Goal: Transaction & Acquisition: Purchase product/service

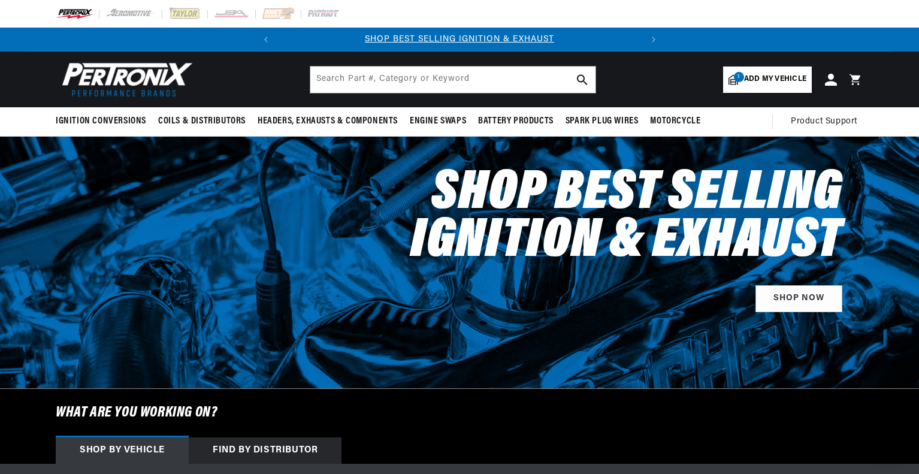
select select "2011"
select select "Chevrolet"
select select "Silverado-1500"
select select "5.3L"
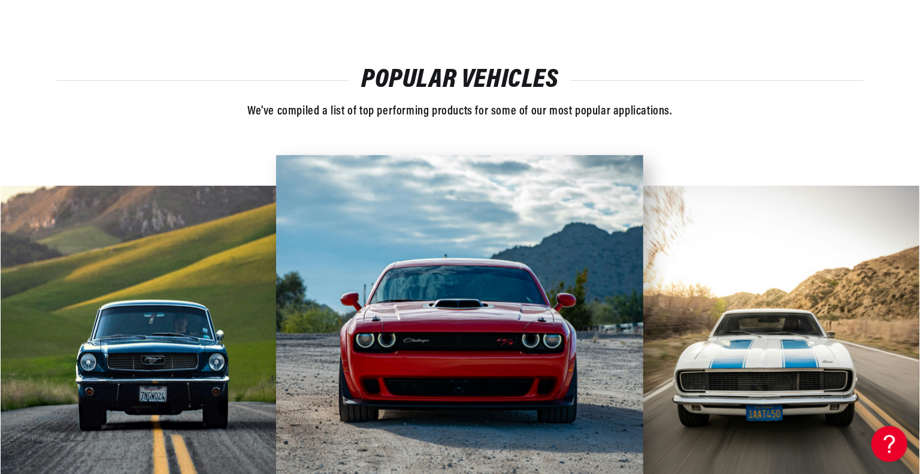
scroll to position [2487, 0]
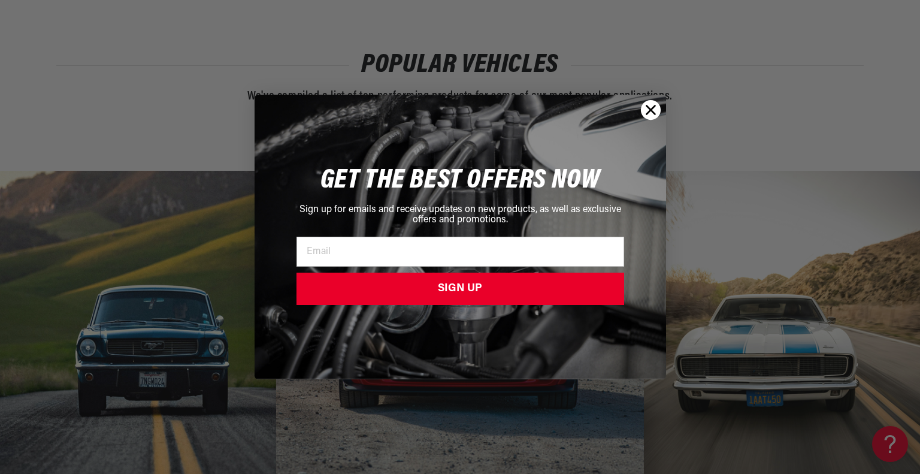
drag, startPoint x: 919, startPoint y: 438, endPoint x: 913, endPoint y: 435, distance: 7.0
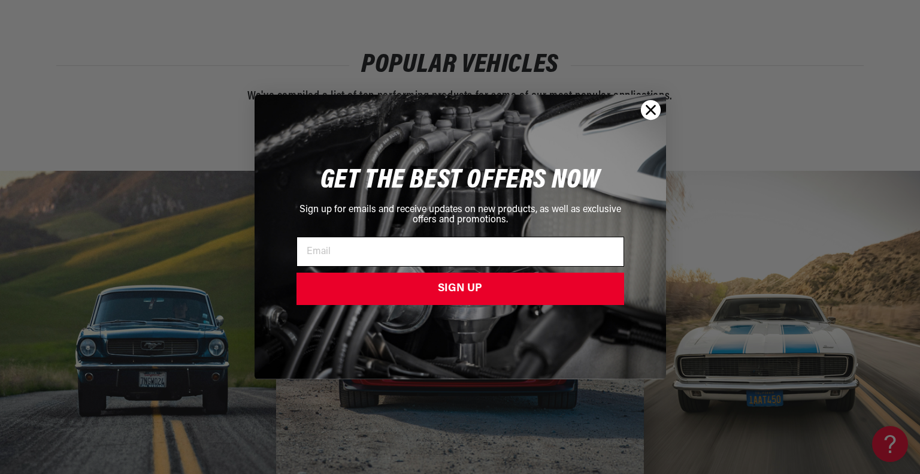
scroll to position [0, 363]
click at [486, 253] on input "Email" at bounding box center [460, 252] width 328 height 30
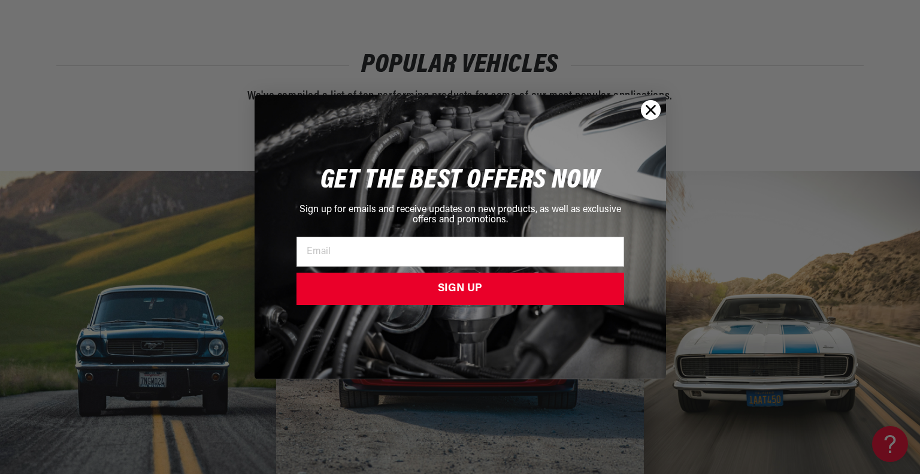
type input "bikeleg@hotmail.com"
click at [423, 289] on button "SIGN UP" at bounding box center [460, 288] width 328 height 32
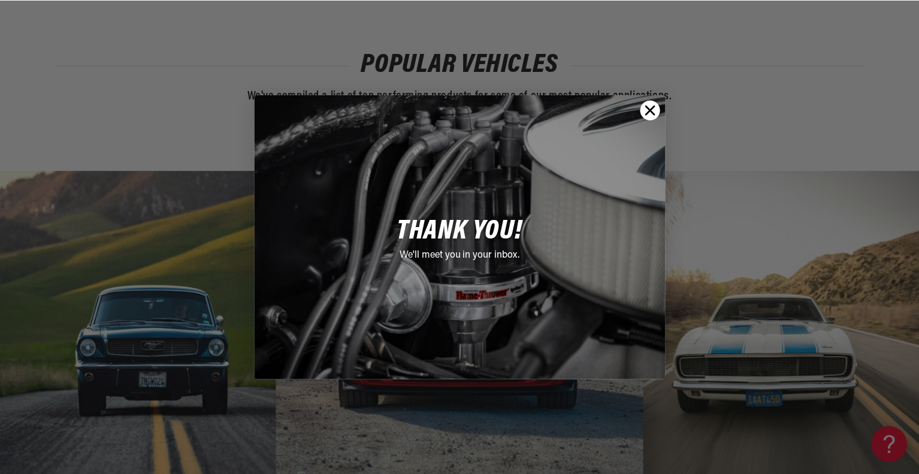
scroll to position [0, 0]
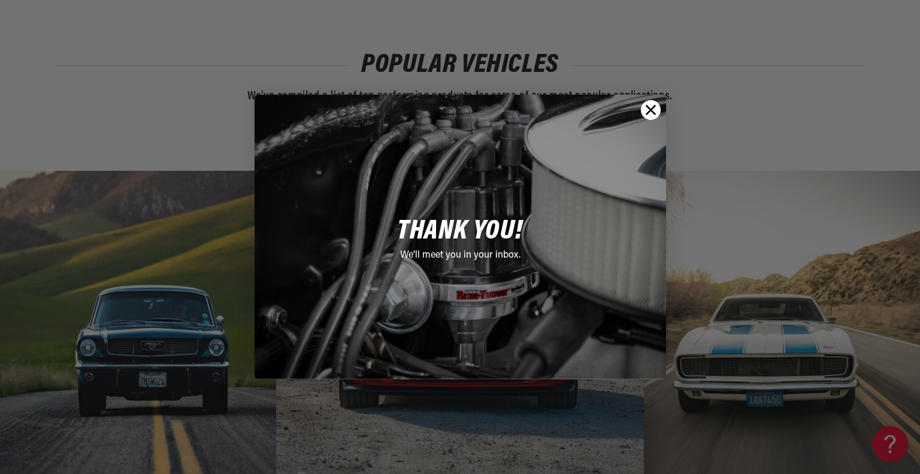
click at [648, 111] on icon "Close dialog" at bounding box center [650, 110] width 8 height 8
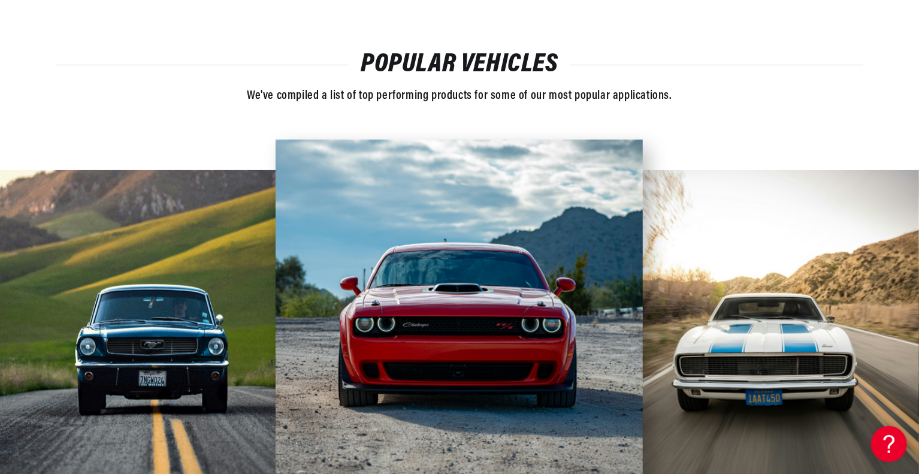
scroll to position [0, 363]
click at [917, 408] on img at bounding box center [766, 323] width 306 height 306
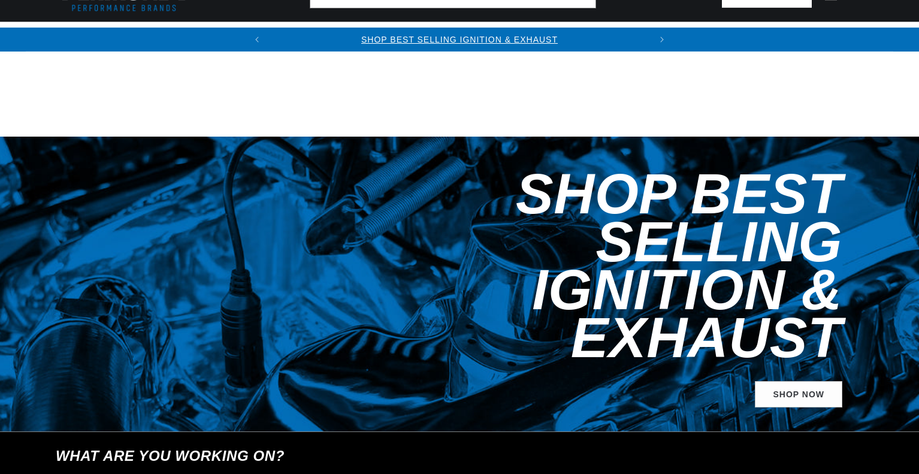
select select "2011"
select select "Chevrolet"
select select "Silverado-1500"
select select "5.3L"
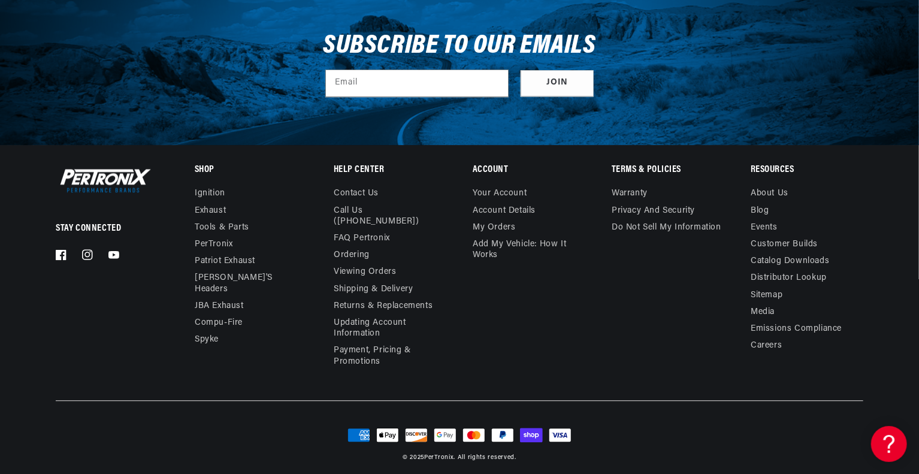
scroll to position [0, 363]
click at [910, 51] on div at bounding box center [459, 69] width 919 height 152
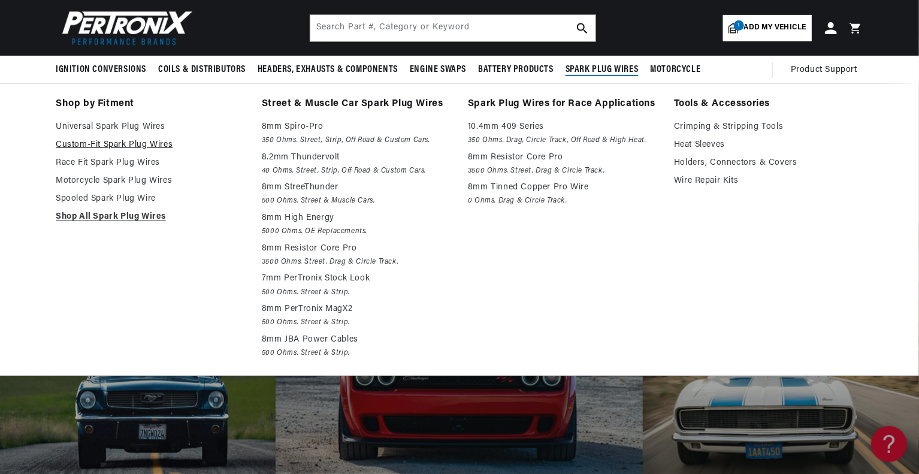
click at [148, 139] on link "Custom-Fit Spark Plug Wires" at bounding box center [150, 145] width 189 height 14
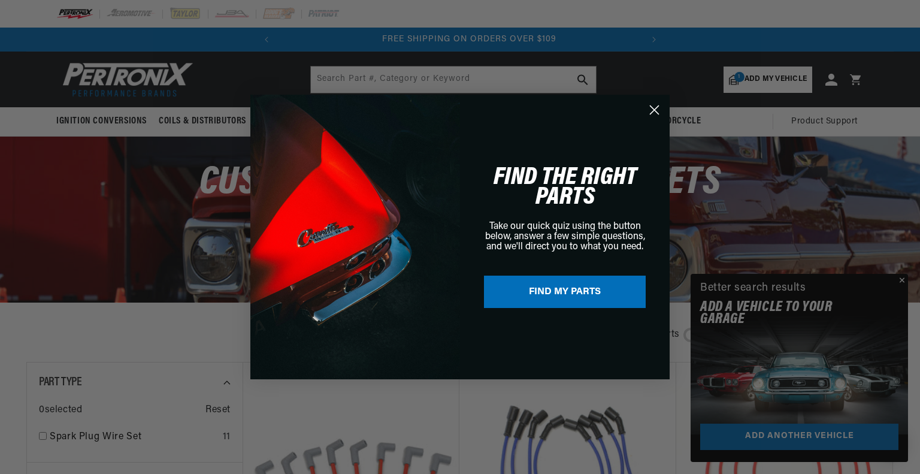
scroll to position [0, 363]
click at [572, 289] on button "FIND MY PARTS" at bounding box center [565, 291] width 162 height 32
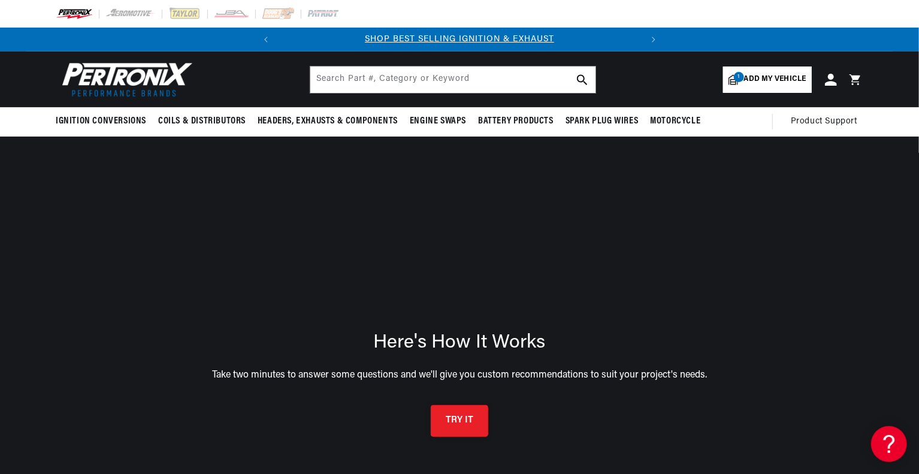
click at [453, 419] on button "TRY IT" at bounding box center [459, 421] width 57 height 32
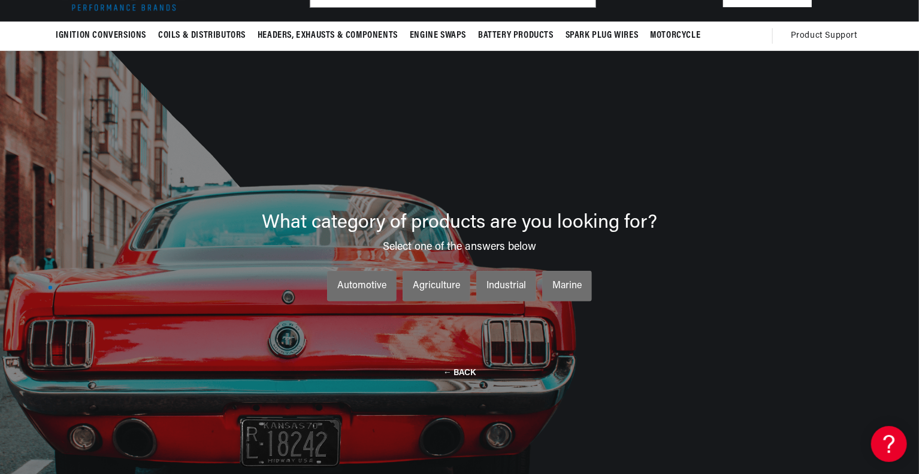
scroll to position [0, 363]
click at [364, 281] on div "Automotive" at bounding box center [361, 286] width 49 height 16
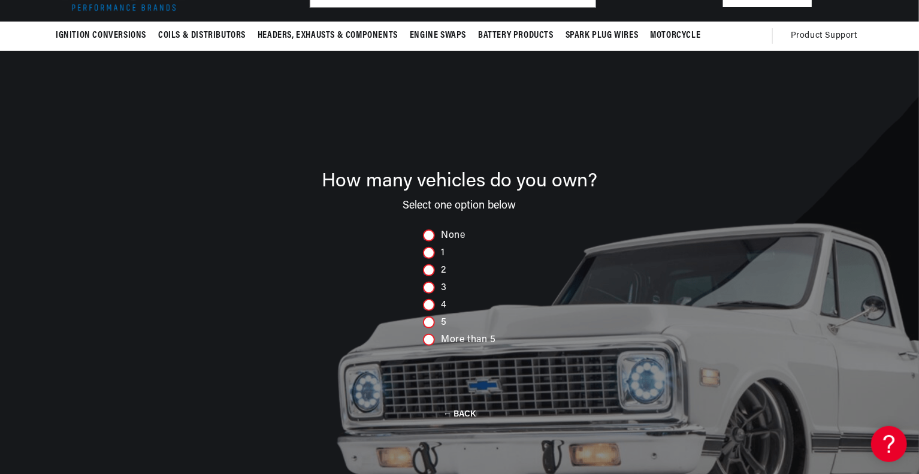
click at [434, 299] on div "4" at bounding box center [459, 305] width 73 height 12
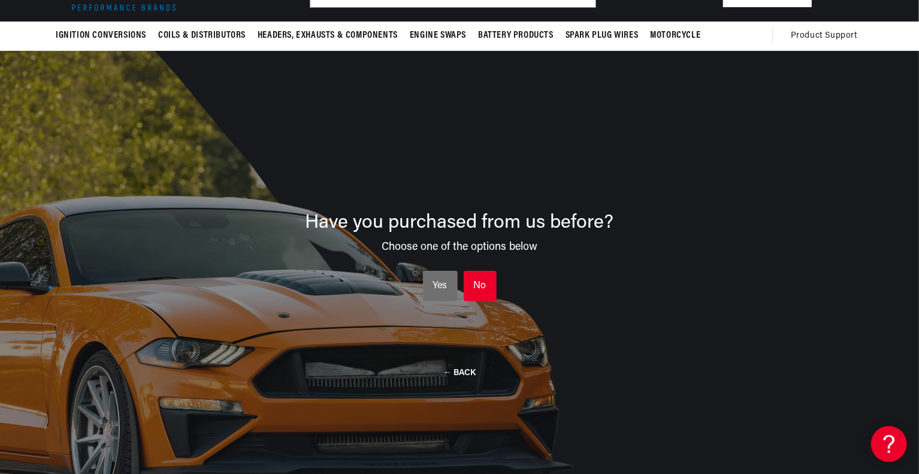
click at [479, 280] on div "No" at bounding box center [480, 286] width 13 height 16
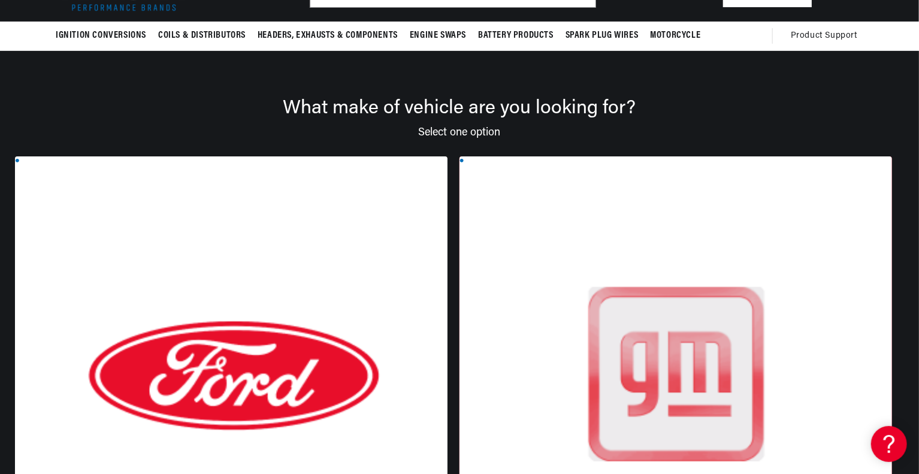
click at [459, 210] on div at bounding box center [675, 386] width 432 height 460
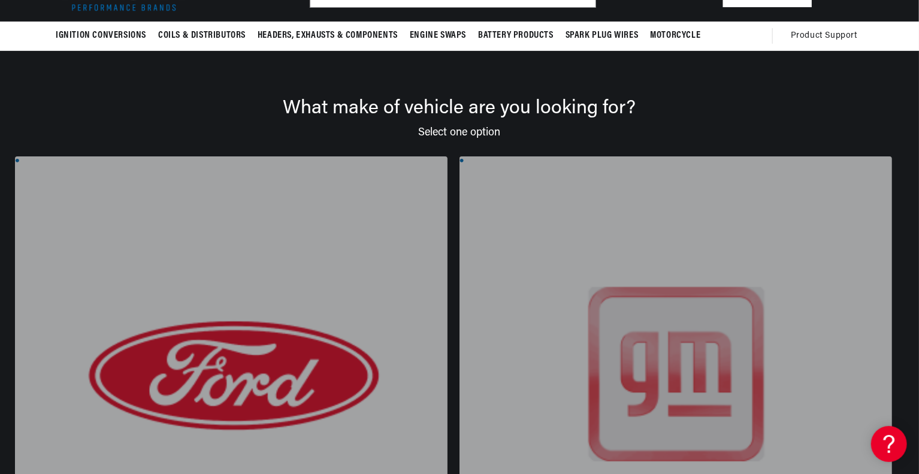
scroll to position [0, 363]
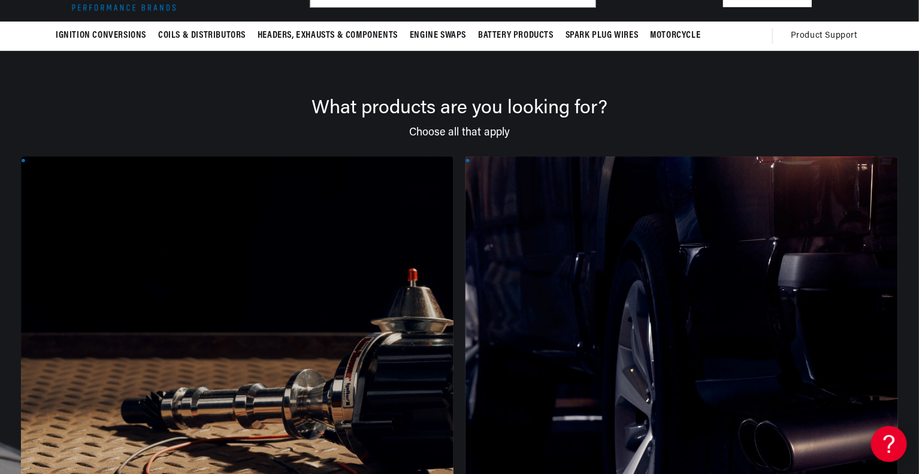
click at [893, 432] on icon at bounding box center [886, 441] width 18 height 90
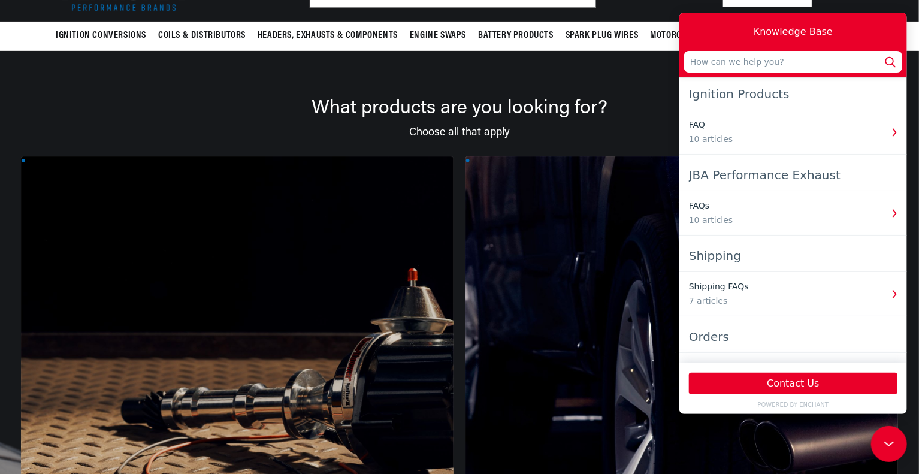
scroll to position [0, 363]
click at [892, 450] on icon at bounding box center [888, 443] width 18 height 90
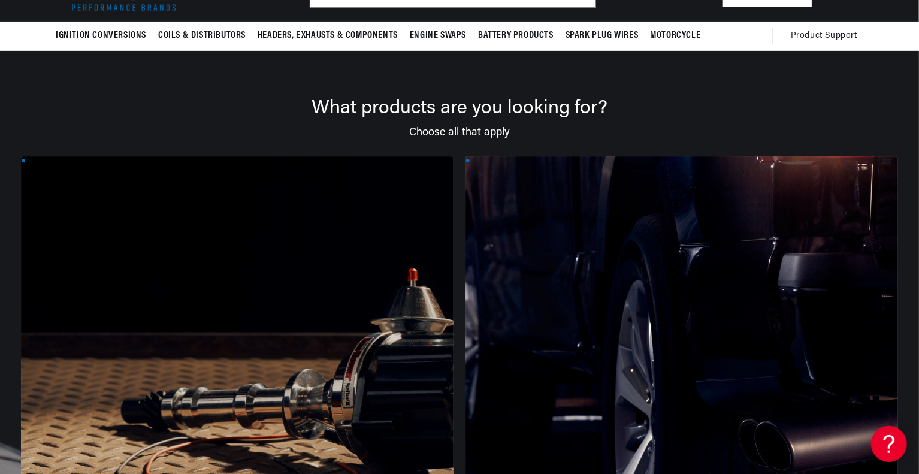
scroll to position [0, 0]
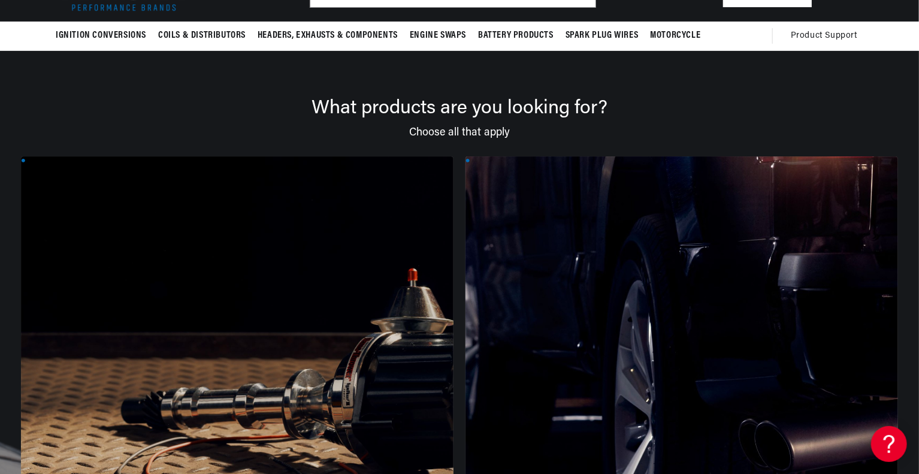
scroll to position [0, 48]
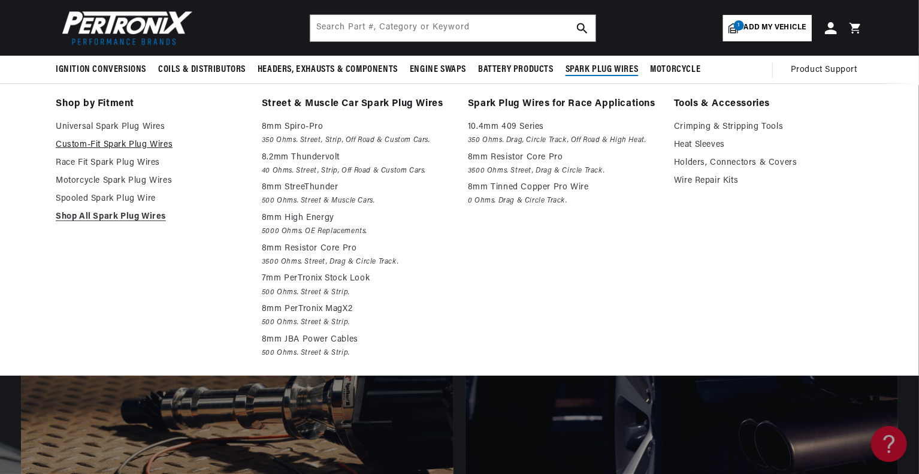
scroll to position [0, 0]
click at [177, 142] on link "Custom-Fit Spark Plug Wires" at bounding box center [150, 145] width 189 height 14
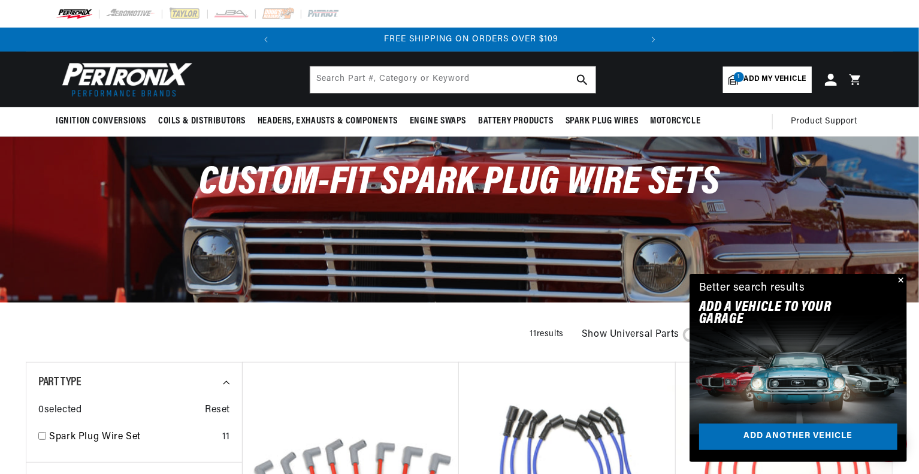
scroll to position [0, 363]
click at [899, 278] on button "Close" at bounding box center [899, 281] width 14 height 14
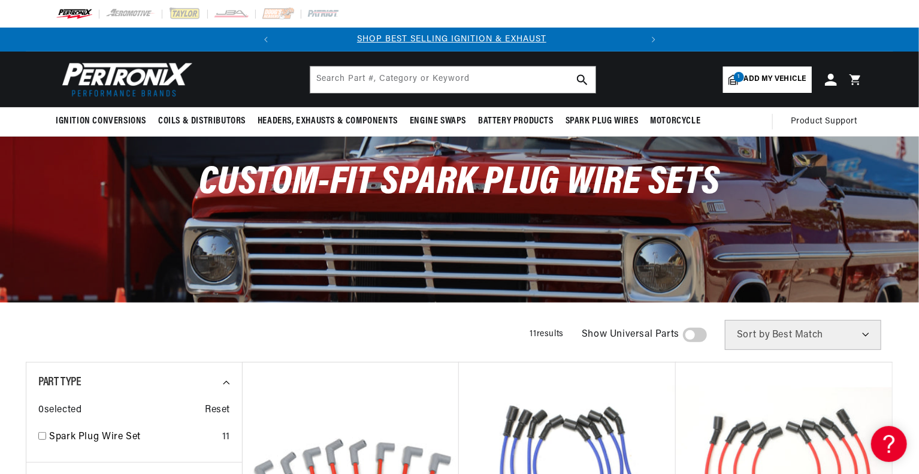
scroll to position [0, 0]
drag, startPoint x: 917, startPoint y: 380, endPoint x: 912, endPoint y: 389, distance: 10.5
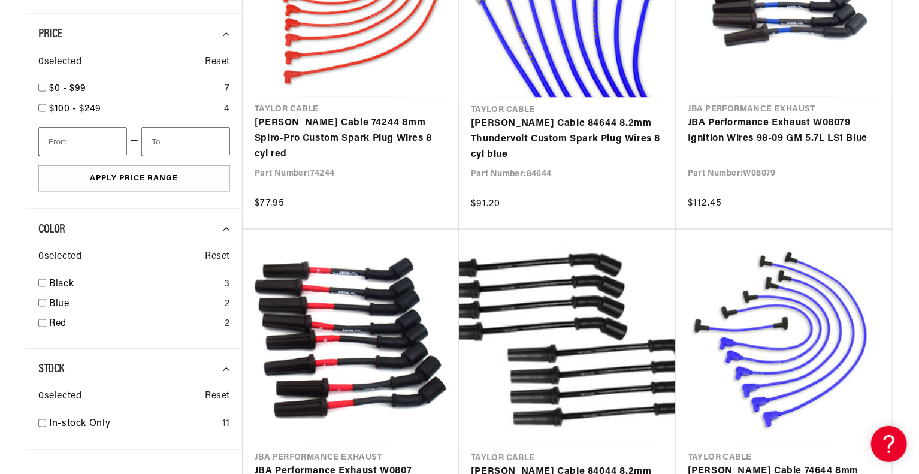
scroll to position [0, 363]
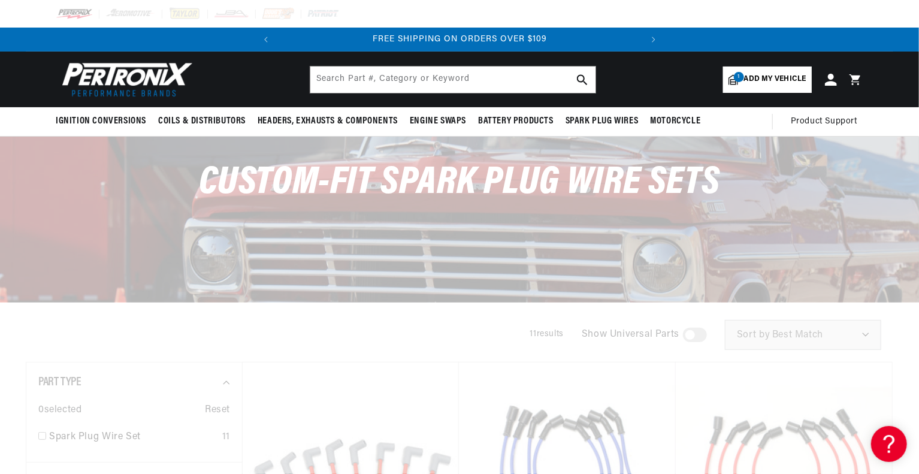
click at [436, 246] on div at bounding box center [459, 237] width 919 height 474
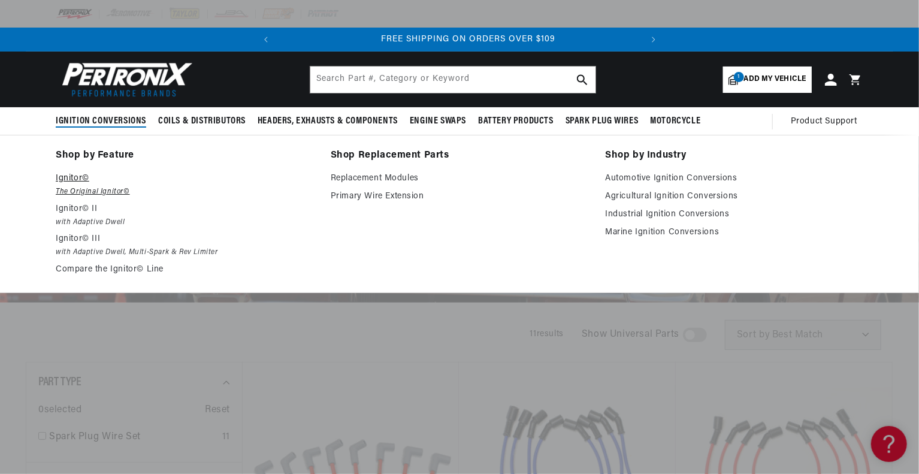
scroll to position [0, 363]
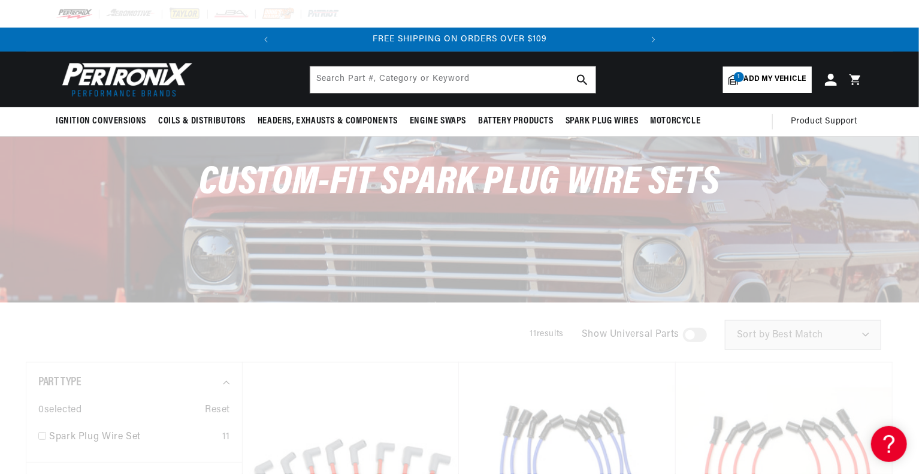
click at [116, 84] on img at bounding box center [125, 79] width 138 height 41
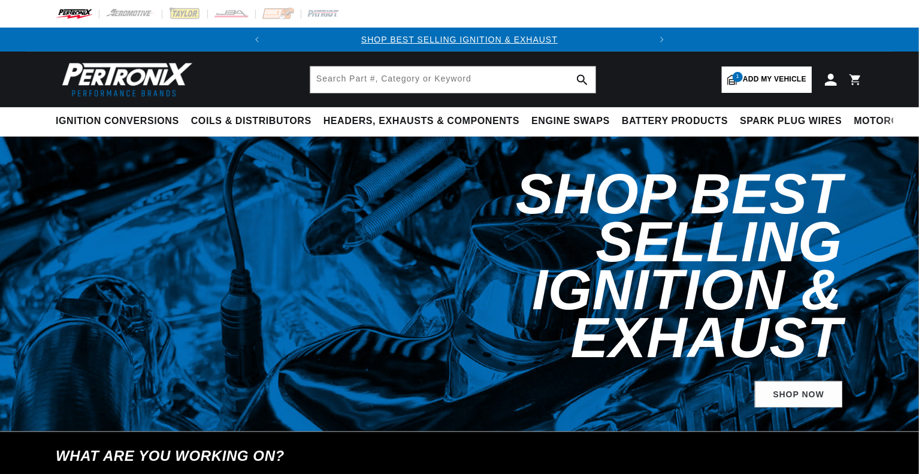
select select "2011"
select select "Chevrolet"
select select "Silverado-1500"
select select "5.3L"
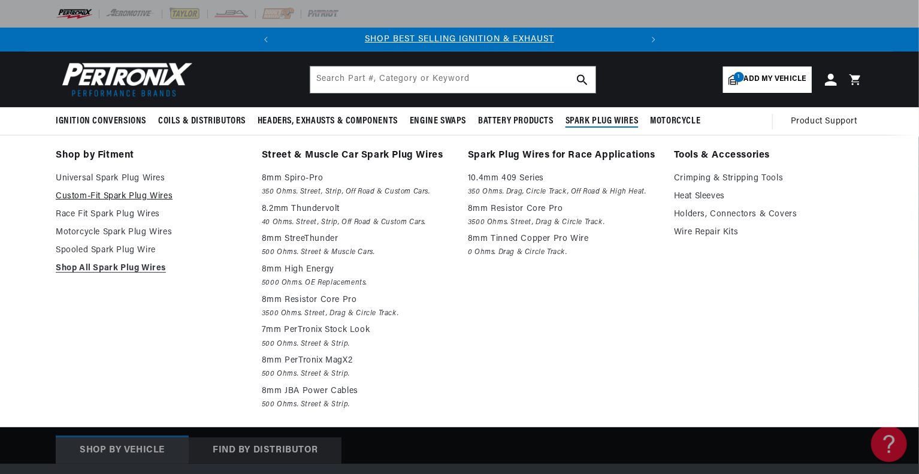
click at [123, 193] on link "Custom-Fit Spark Plug Wires" at bounding box center [150, 196] width 189 height 14
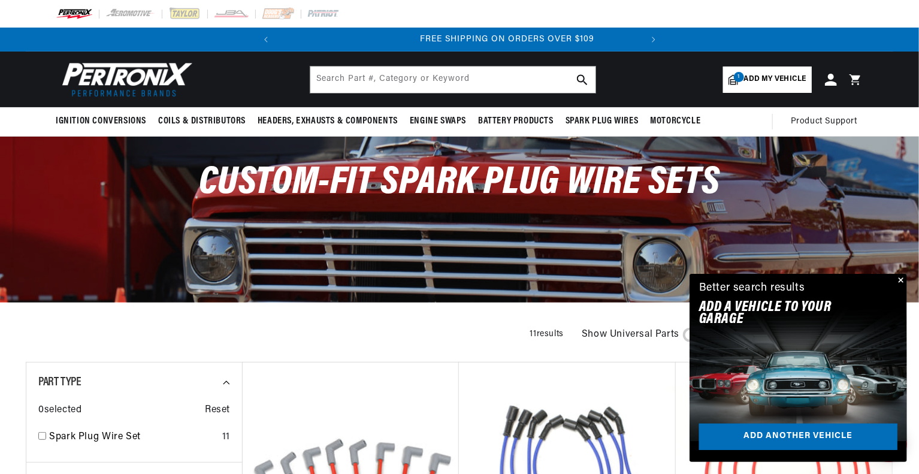
scroll to position [0, 363]
click at [776, 434] on link "Add another vehicle" at bounding box center [798, 436] width 198 height 27
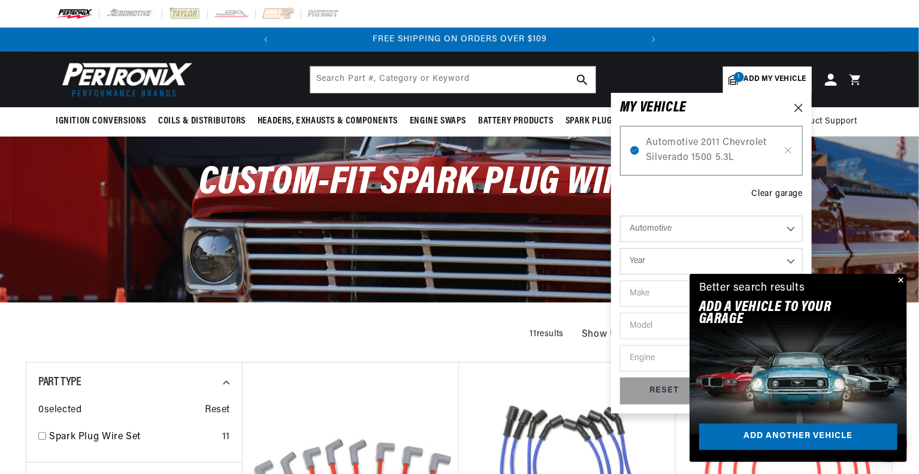
click at [722, 258] on select "Year [DATE] 2025 2024 2023 2022 2021 2020 2019 2018 2017 2016 2015 2014 2013 20…" at bounding box center [711, 261] width 183 height 26
select select "2011"
click at [620, 248] on select "Year 2026 2025 2024 2023 2022 2021 2020 2019 2018 2017 2016 2015 2014 2013 2012…" at bounding box center [711, 261] width 183 height 26
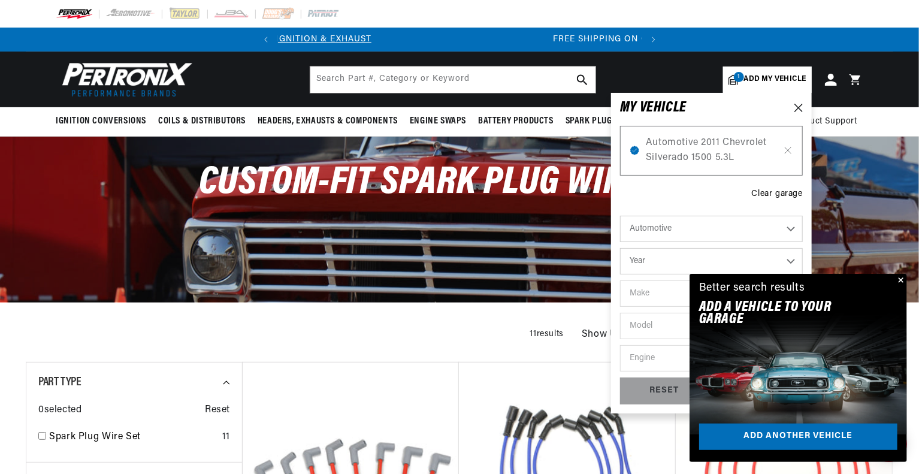
click at [672, 299] on select "Make" at bounding box center [711, 293] width 183 height 26
select select "2011"
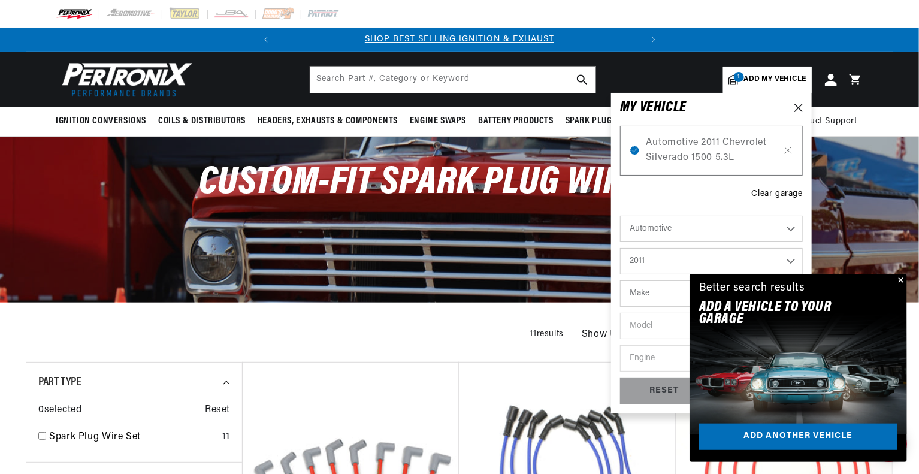
click at [656, 259] on select "2026 2025 2024 2023 2022 2021 2020 2019 2018 2017 2016 2015 2014 2013 2012 2011…" at bounding box center [711, 261] width 183 height 26
click at [656, 298] on select "Make Cadillac Chevrolet Chrysler Dodge Ford GMC INFINITI Jeep Lincoln Mercury N…" at bounding box center [711, 293] width 183 height 26
select select "Chevrolet"
click at [620, 280] on select "Make Cadillac Chevrolet Chrysler Dodge Ford GMC INFINITI Jeep Lincoln Mercury N…" at bounding box center [711, 293] width 183 height 26
select select "Chevrolet"
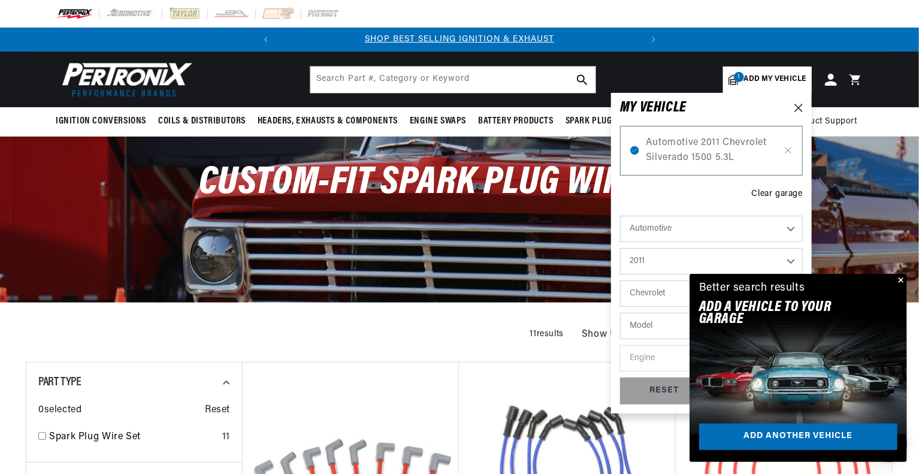
click at [660, 325] on select "Model Avalanche Camaro Caprice Colorado Corvette Express 1500 Express 2500 Expr…" at bounding box center [711, 326] width 183 height 26
select select "Express-1500"
click at [620, 313] on select "Model Avalanche Camaro Caprice Colorado Corvette Express 1500 Express 2500 Expr…" at bounding box center [711, 326] width 183 height 26
click at [678, 117] on div "Automotive 2011 Chevrolet Silverado 1500 5.3L Clear garage Automotive Agricultu…" at bounding box center [711, 259] width 183 height 290
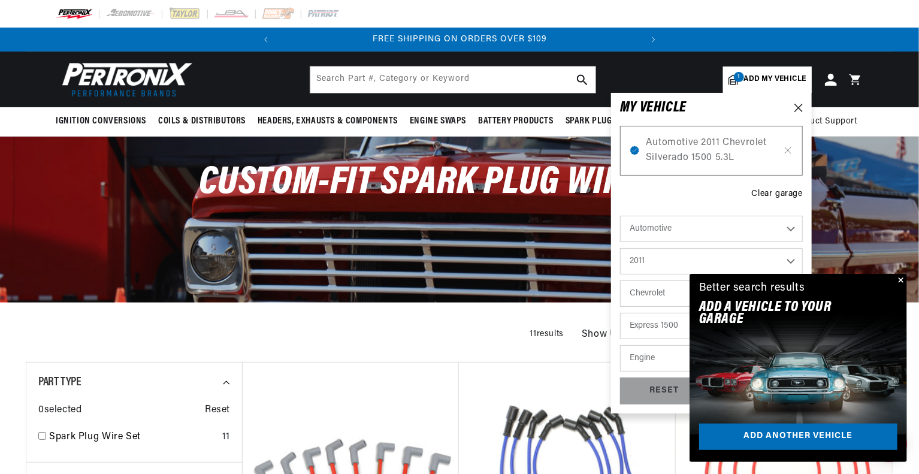
click at [656, 329] on select "Avalanche Camaro Caprice Colorado Corvette Express 1500 Express 2500 Express 35…" at bounding box center [711, 326] width 183 height 26
click at [620, 313] on select "Avalanche Camaro Caprice Colorado Corvette Express 1500 Express 2500 Express 35…" at bounding box center [711, 326] width 183 height 26
select select "Silverado-1500"
click at [649, 350] on select "Engine 4.3L 4.8L 5.3L 6.0L 6.2L" at bounding box center [711, 358] width 183 height 26
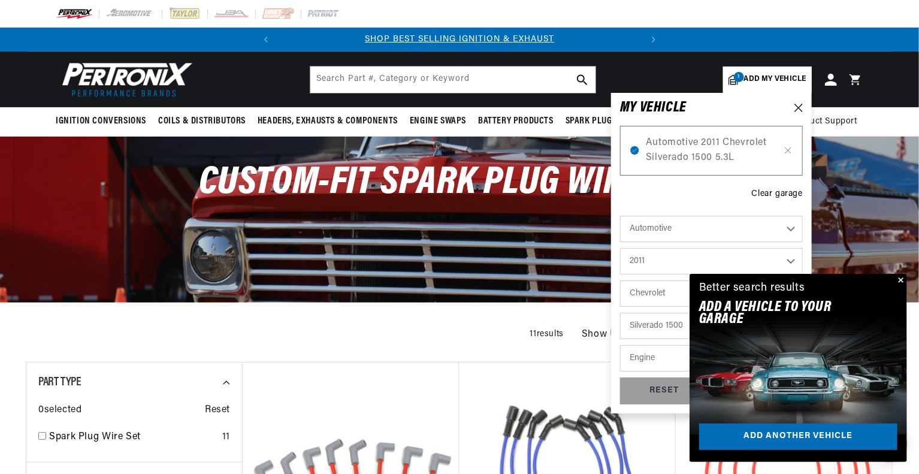
scroll to position [0, 0]
select select "5.3L"
click at [620, 345] on select "Engine 4.3L 4.8L 5.3L 6.0L 6.2L" at bounding box center [711, 358] width 183 height 26
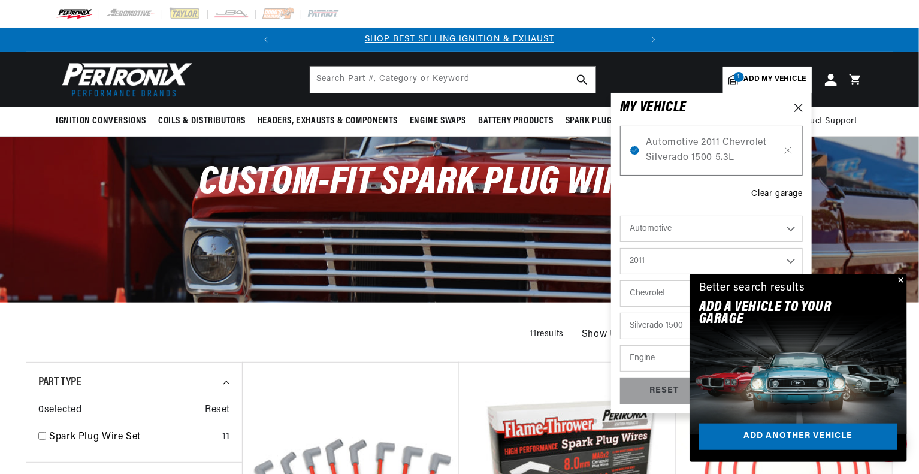
select select "5.3L"
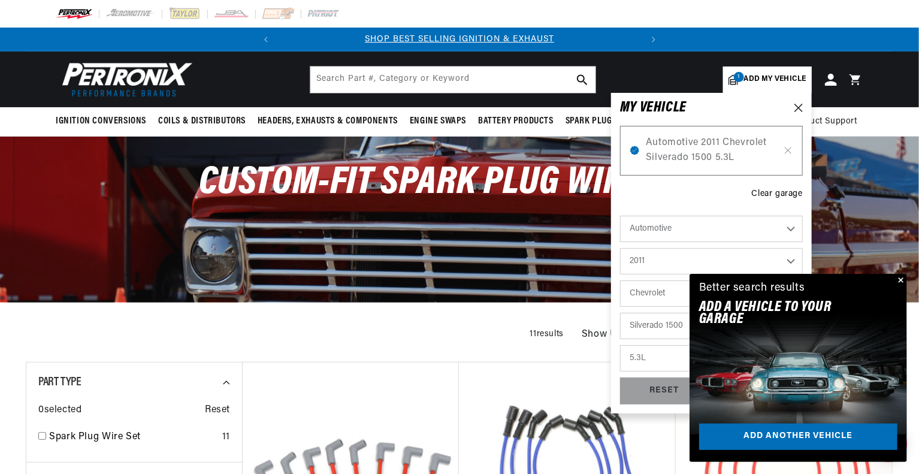
click at [898, 277] on button "Close" at bounding box center [899, 281] width 14 height 14
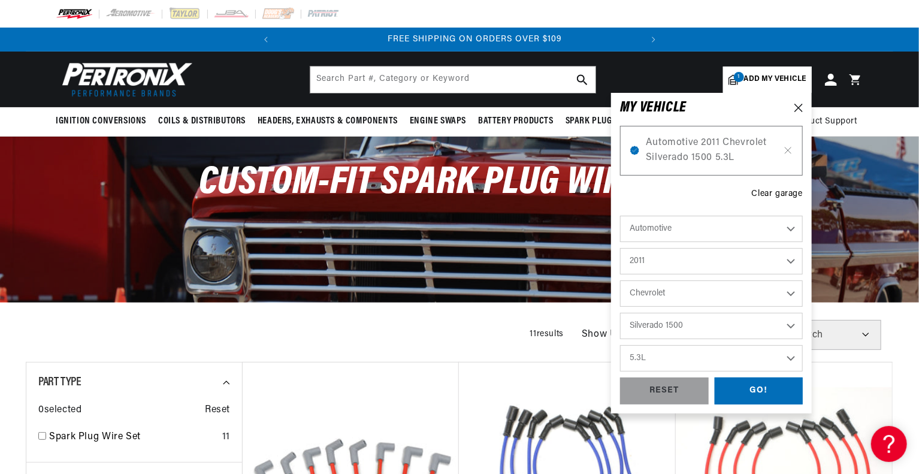
scroll to position [0, 363]
click at [764, 383] on div "GO!" at bounding box center [758, 390] width 89 height 27
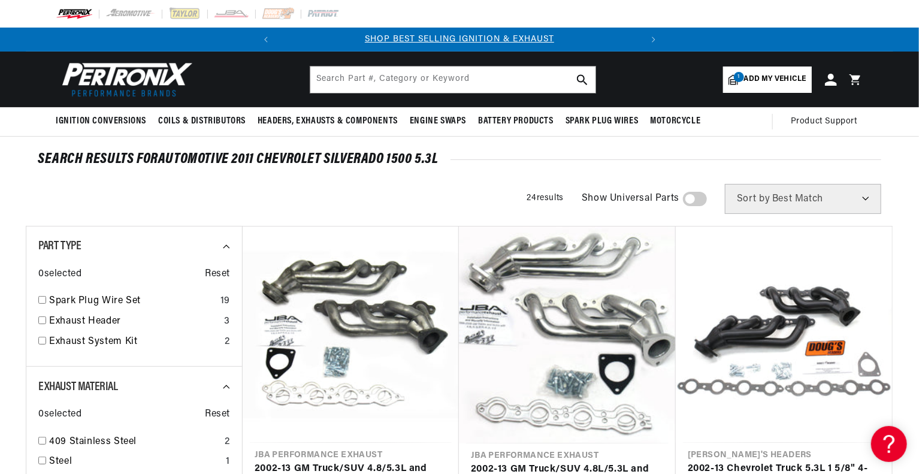
scroll to position [414, 0]
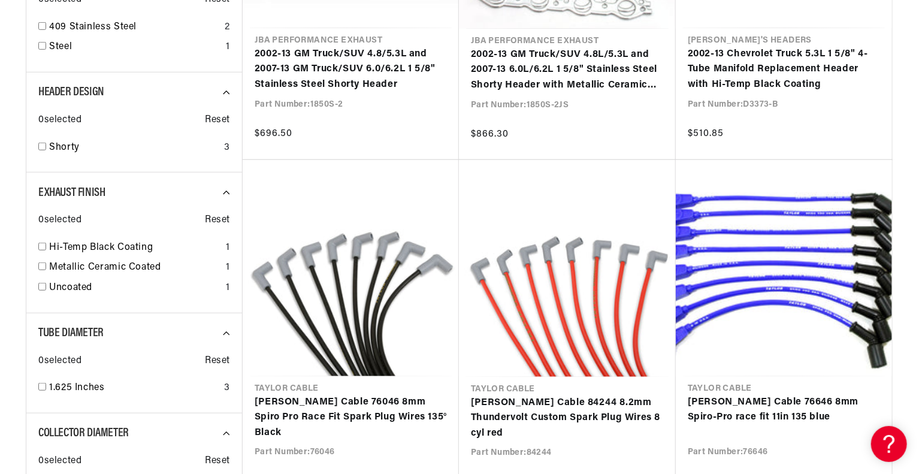
drag, startPoint x: 918, startPoint y: 248, endPoint x: 919, endPoint y: 177, distance: 71.3
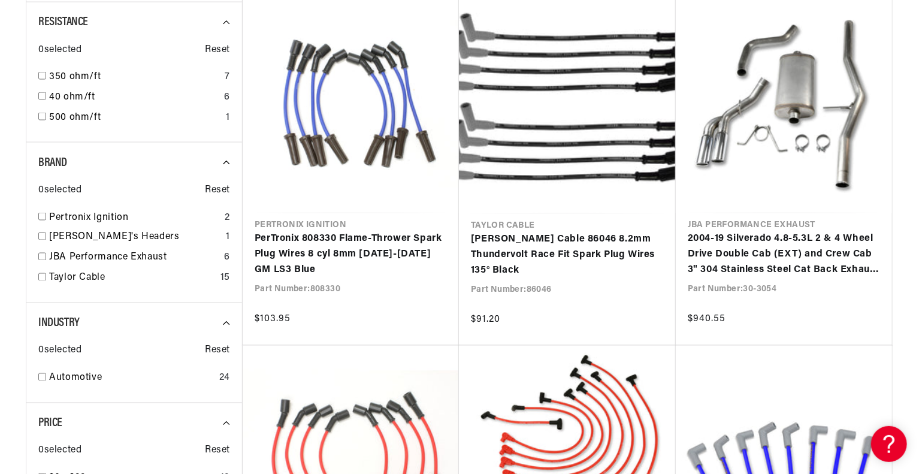
scroll to position [926, 0]
drag, startPoint x: 911, startPoint y: 306, endPoint x: 911, endPoint y: 316, distance: 9.6
drag, startPoint x: 917, startPoint y: 250, endPoint x: 911, endPoint y: 289, distance: 38.9
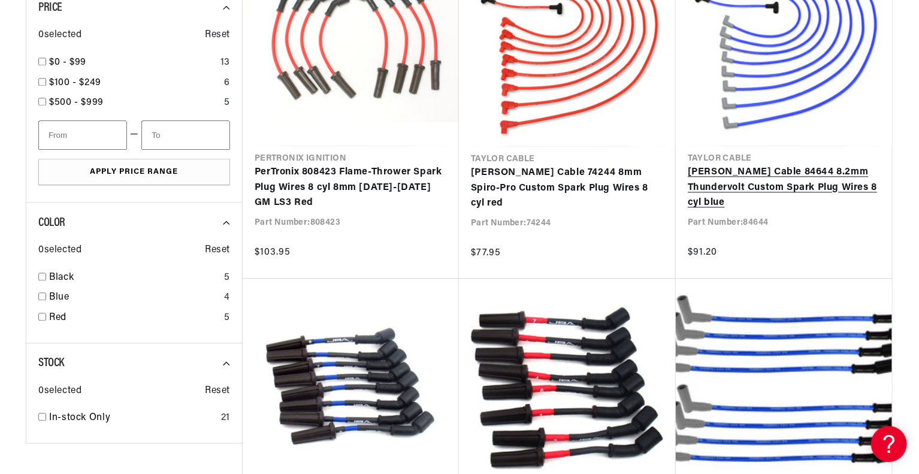
scroll to position [0, 0]
